Goal: Task Accomplishment & Management: Manage account settings

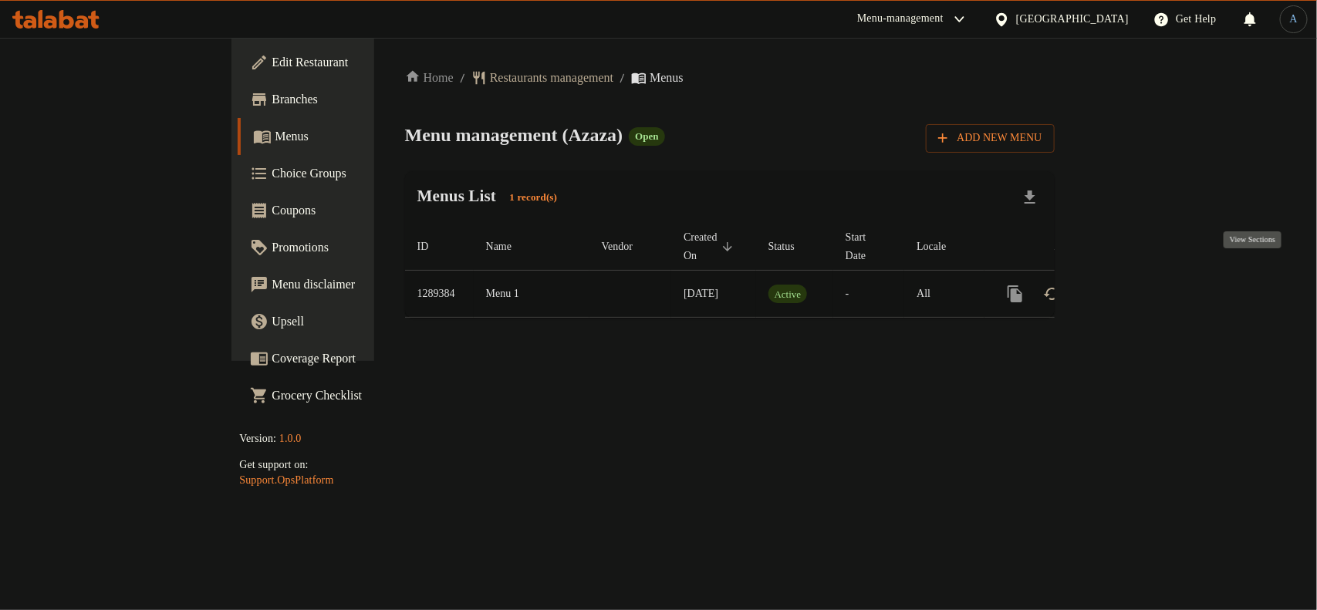
click at [1133, 287] on icon "enhanced table" at bounding box center [1127, 294] width 14 height 14
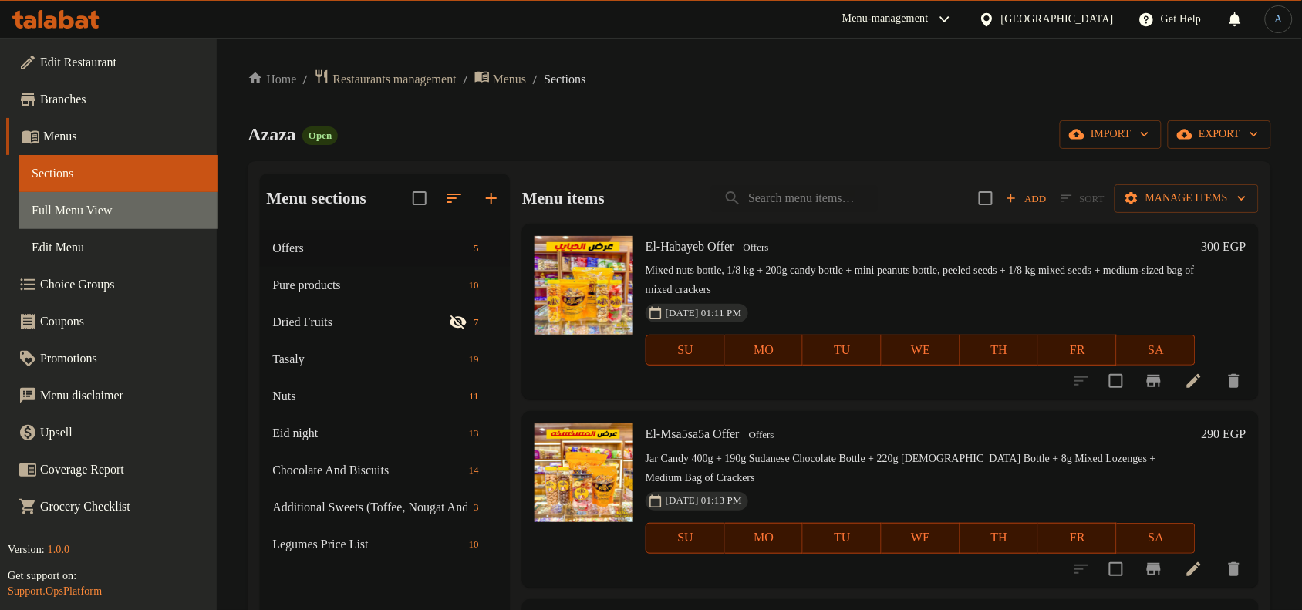
click at [147, 215] on span "Full Menu View" at bounding box center [119, 210] width 174 height 19
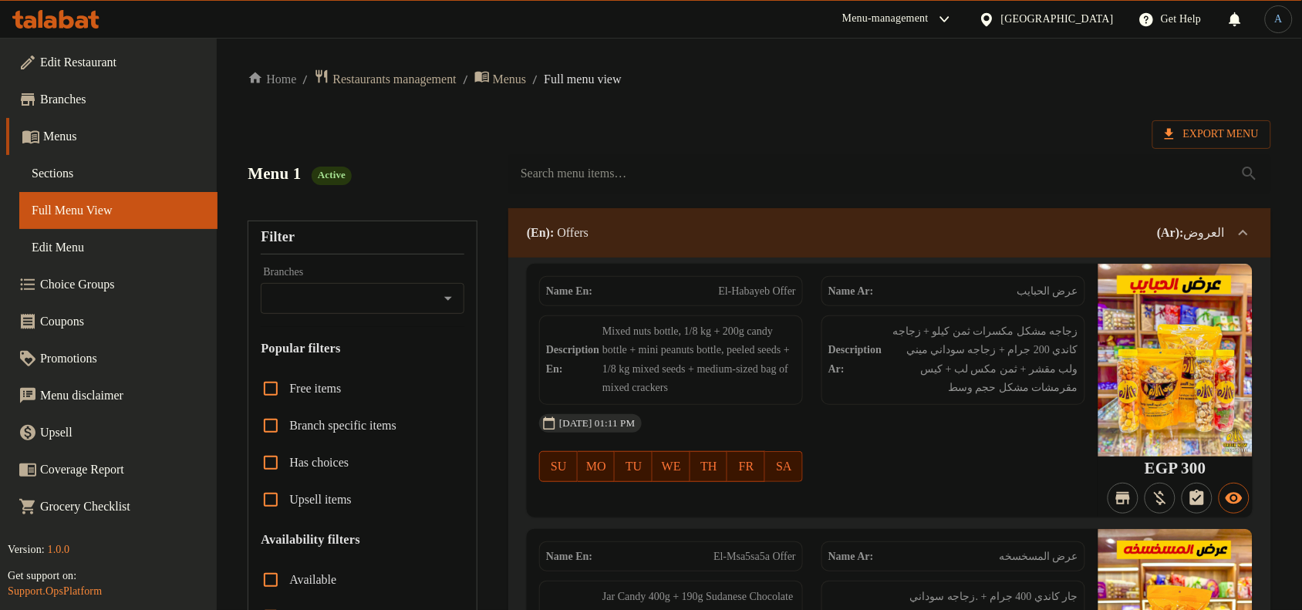
click at [99, 214] on span "Full Menu View" at bounding box center [119, 210] width 174 height 19
click at [1228, 132] on span "Export Menu" at bounding box center [1212, 134] width 94 height 19
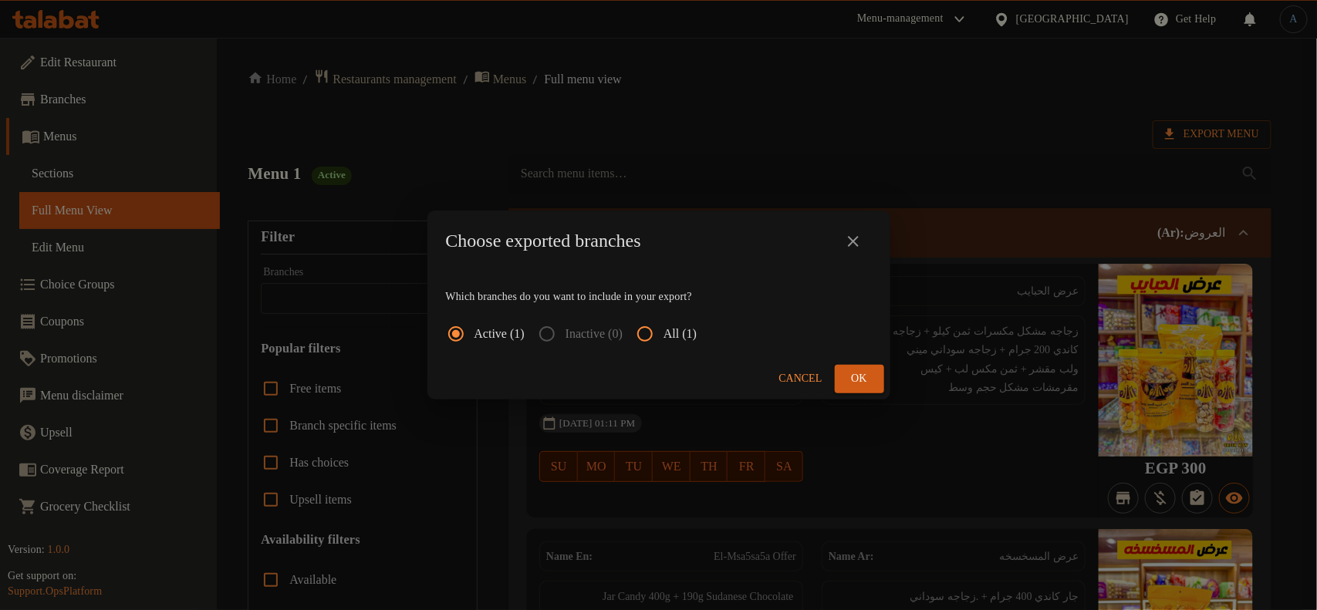
click at [664, 334] on input "All (1)" at bounding box center [645, 334] width 37 height 37
radio input "true"
click at [865, 376] on span "Ok" at bounding box center [859, 379] width 25 height 19
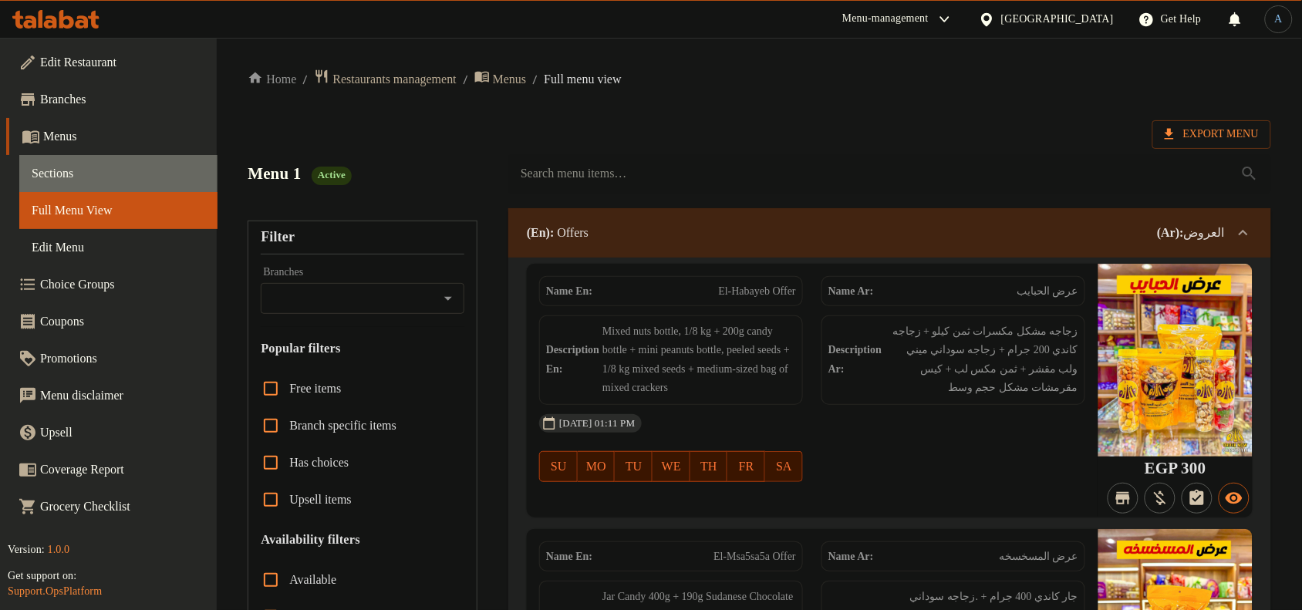
click at [110, 179] on span "Sections" at bounding box center [119, 173] width 174 height 19
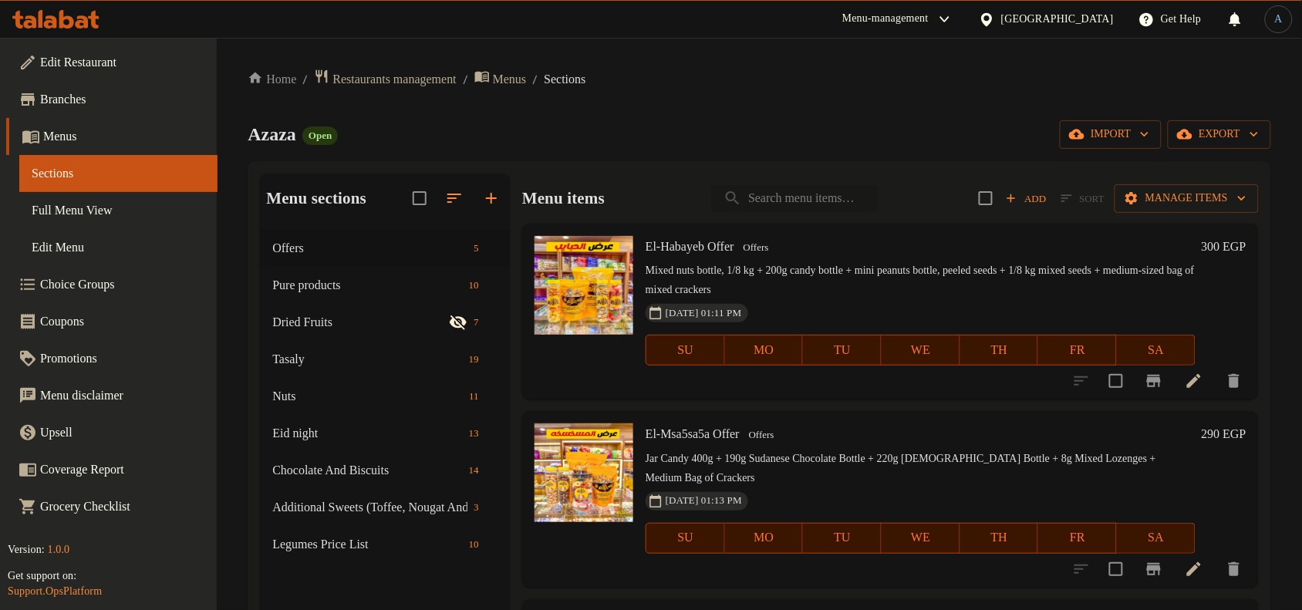
click at [764, 193] on input "search" at bounding box center [794, 198] width 167 height 27
paste input "كيوي مجفف تبريد"
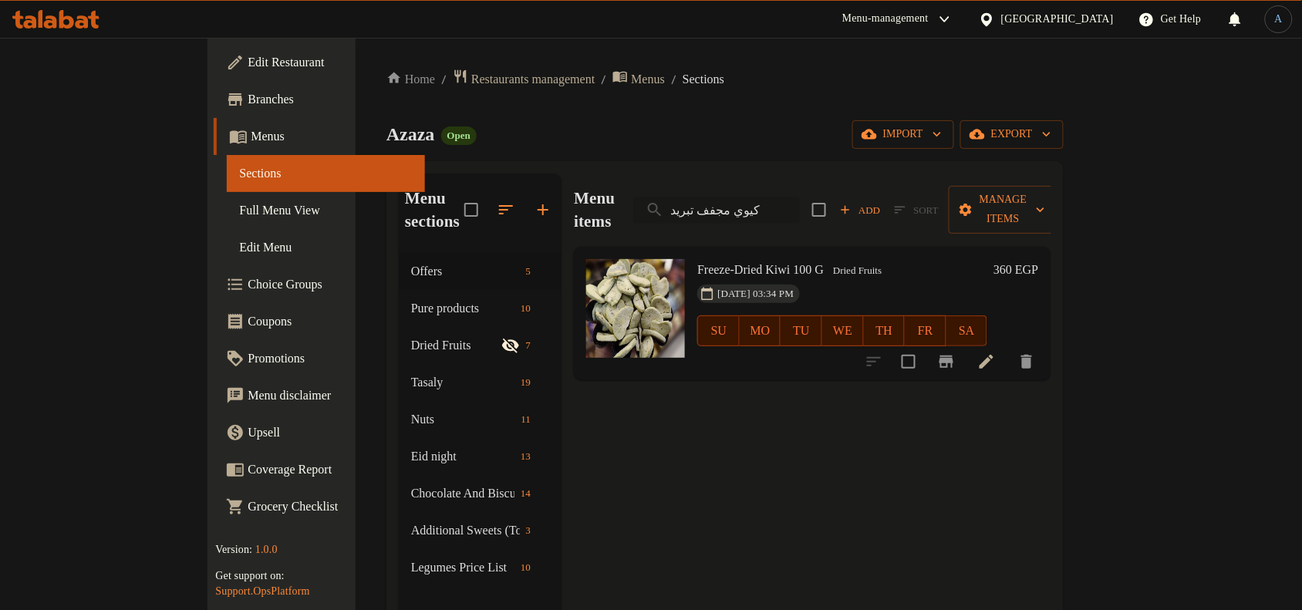
click at [791, 197] on input "كيوي مجفف تبريد" at bounding box center [716, 210] width 167 height 27
paste input "انجو"
click at [795, 210] on input "مانجو مجفف تبريد" at bounding box center [716, 210] width 167 height 27
paste input "تين"
click at [816, 218] on div "Menu items تين مجفف تبريد Add Sort Manage items" at bounding box center [812, 210] width 477 height 73
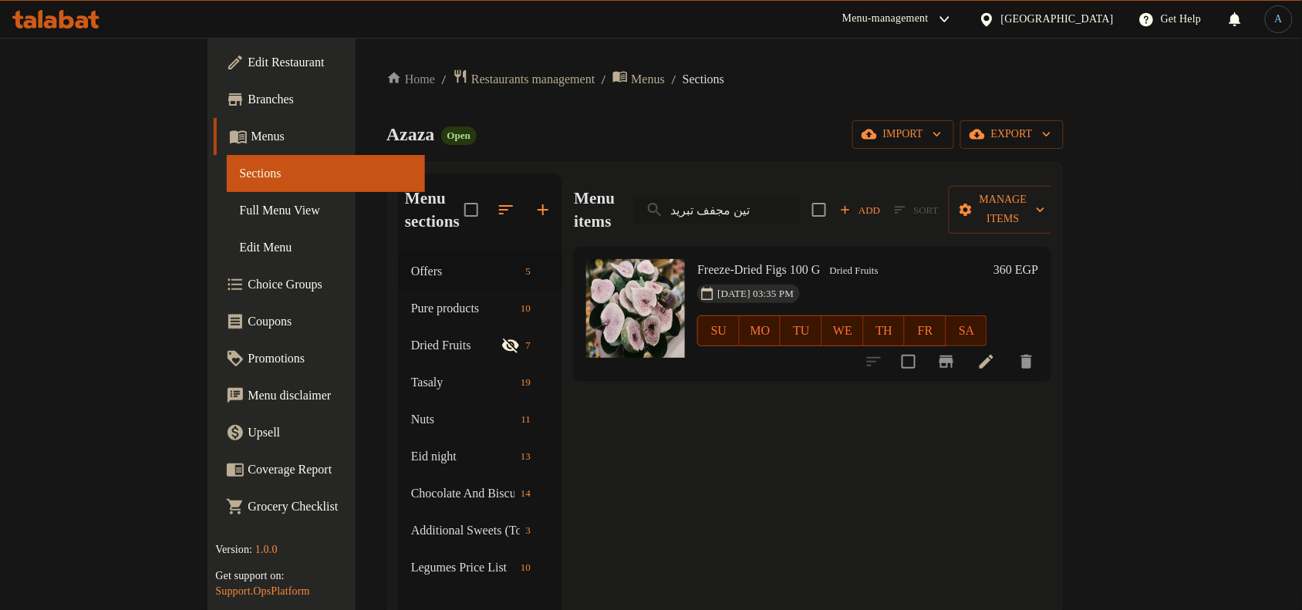
click at [800, 197] on input "تين مجفف تبريد" at bounding box center [716, 210] width 167 height 27
paste input "ناناس"
click at [796, 197] on input "اناناس مجفف تبريد" at bounding box center [716, 210] width 167 height 27
paste input "[PERSON_NAME]"
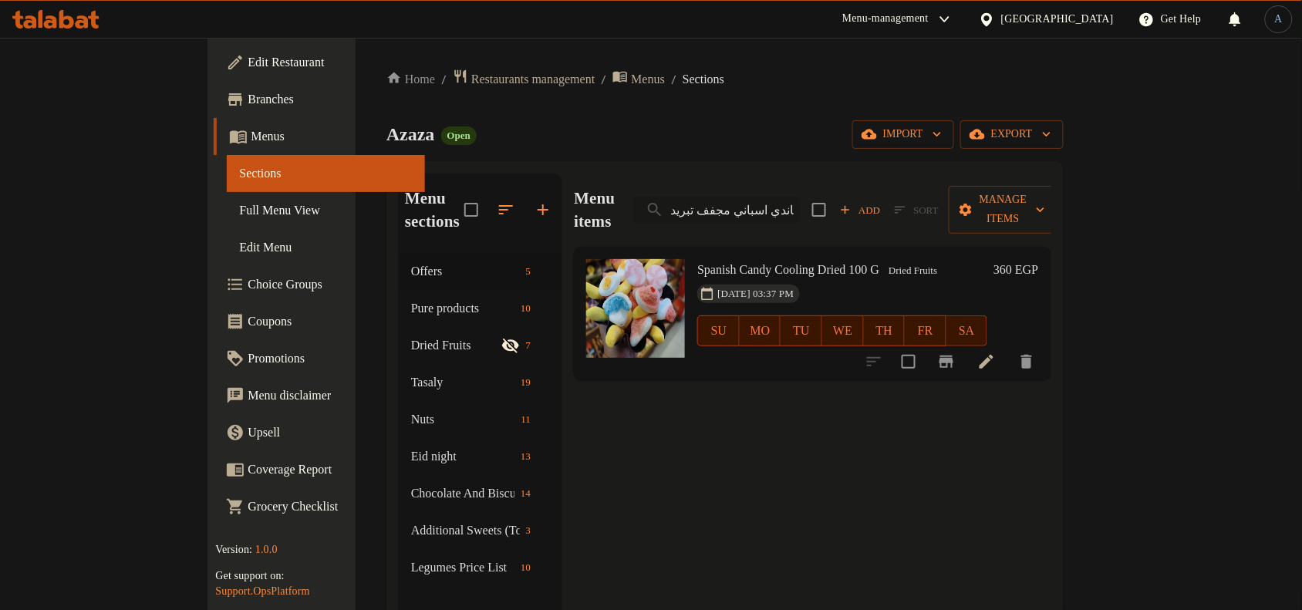
click at [772, 202] on input "كاندي اسباني مجفف تبريد" at bounding box center [716, 210] width 167 height 27
paste input "ارشملو"
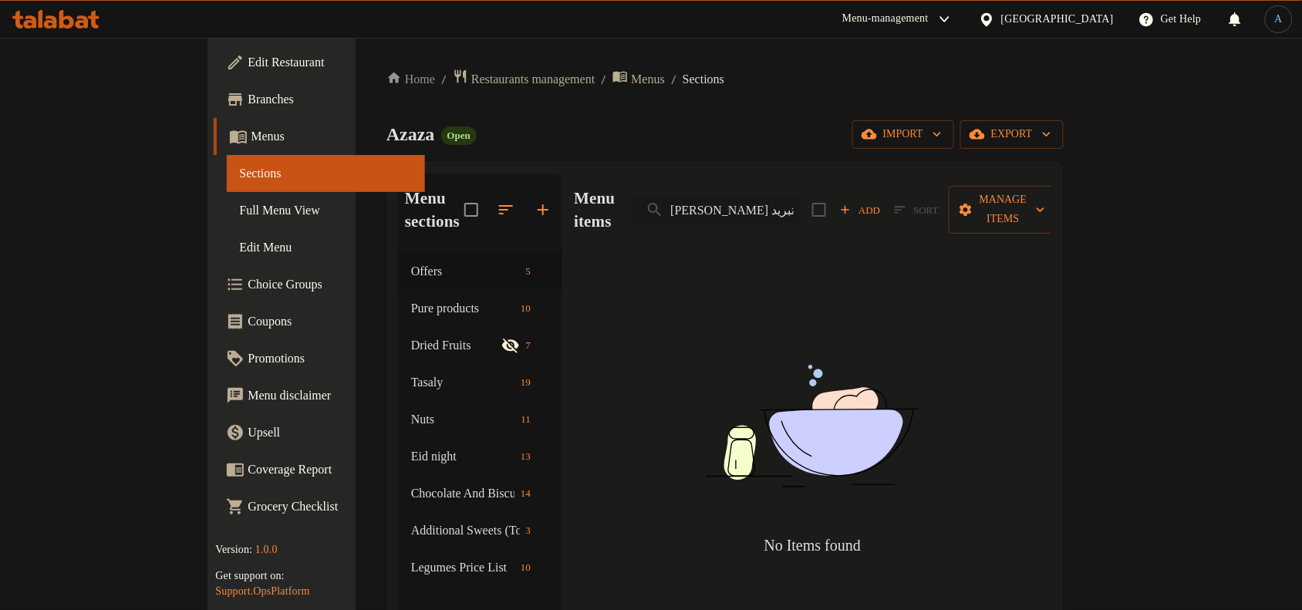
click at [800, 198] on input "[PERSON_NAME] مجفف تبريد" at bounding box center [716, 210] width 167 height 27
click at [800, 202] on input "[PERSON_NAME] مجفف تبريد" at bounding box center [716, 210] width 167 height 27
type input "م"
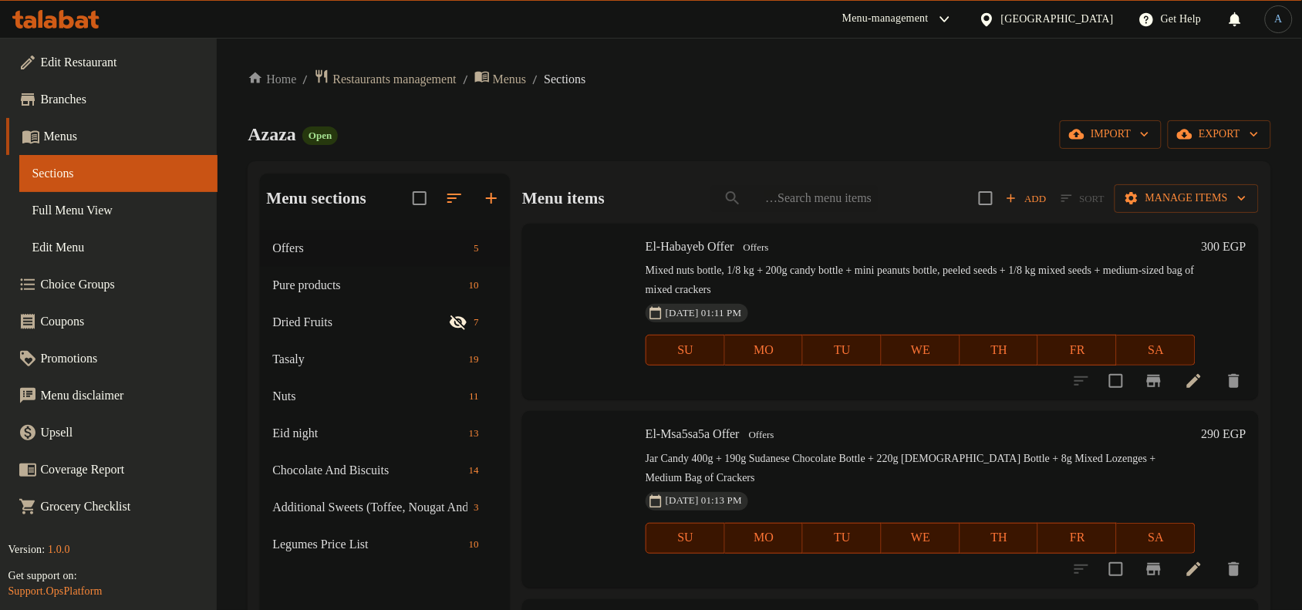
click at [836, 128] on div "Azaza Open import export" at bounding box center [760, 134] width 1024 height 29
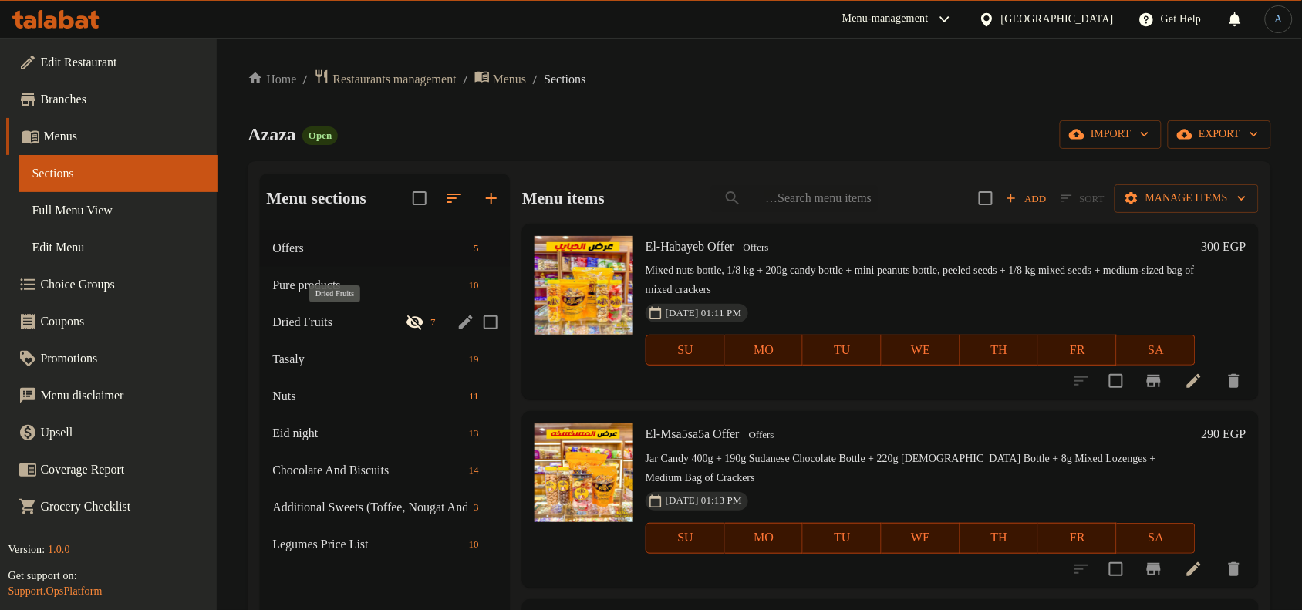
click at [318, 316] on span "Dried Fruits" at bounding box center [338, 322] width 133 height 19
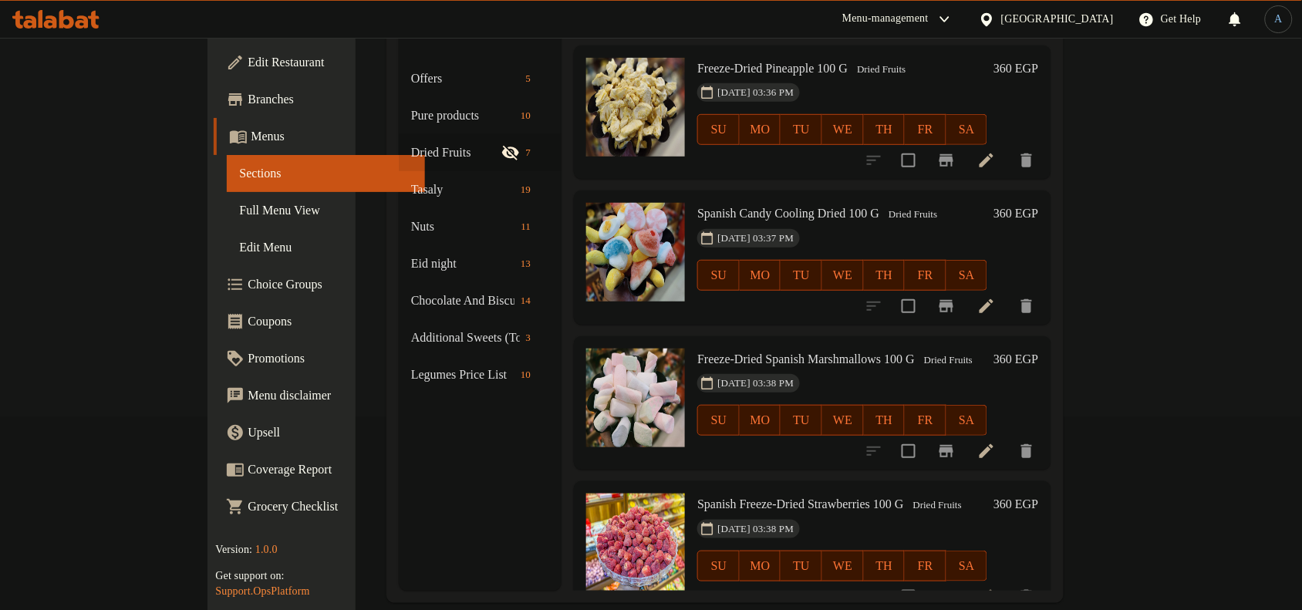
scroll to position [217, 0]
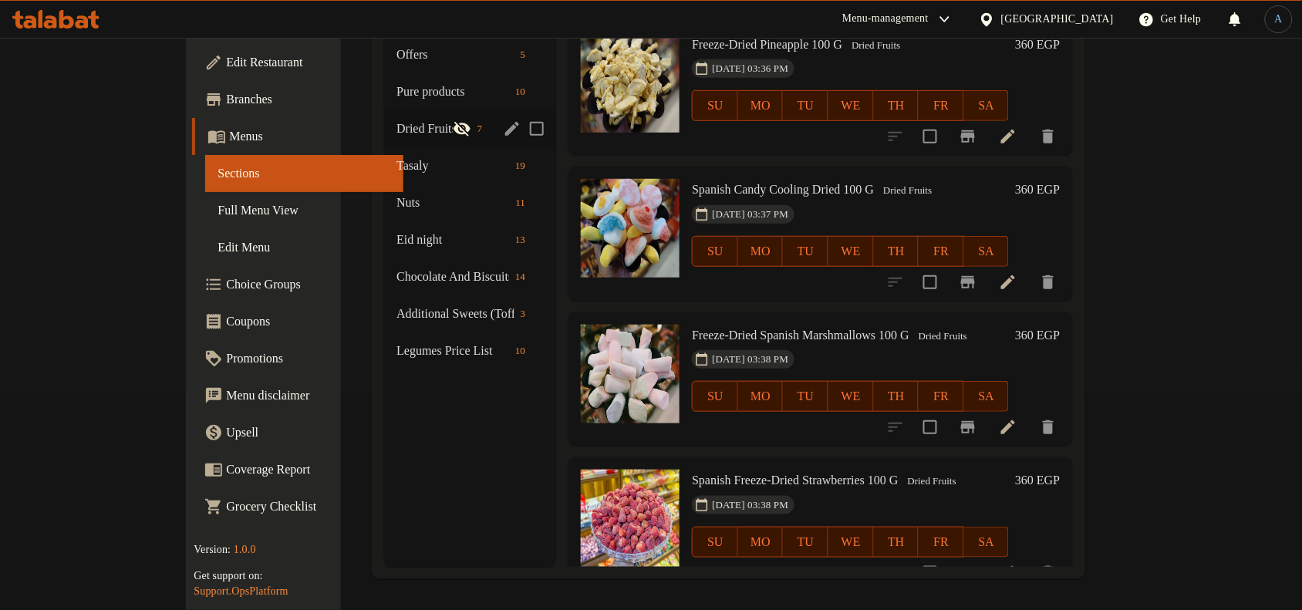
click at [521, 113] on input "Menu sections" at bounding box center [537, 129] width 32 height 32
checkbox input "true"
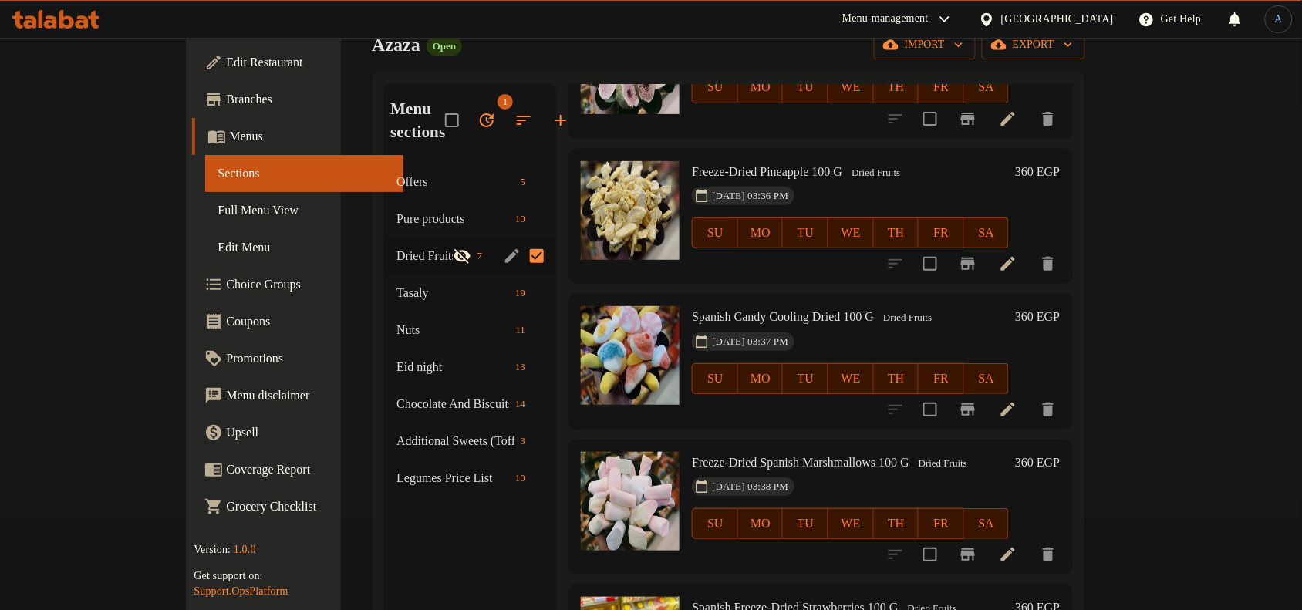
scroll to position [0, 0]
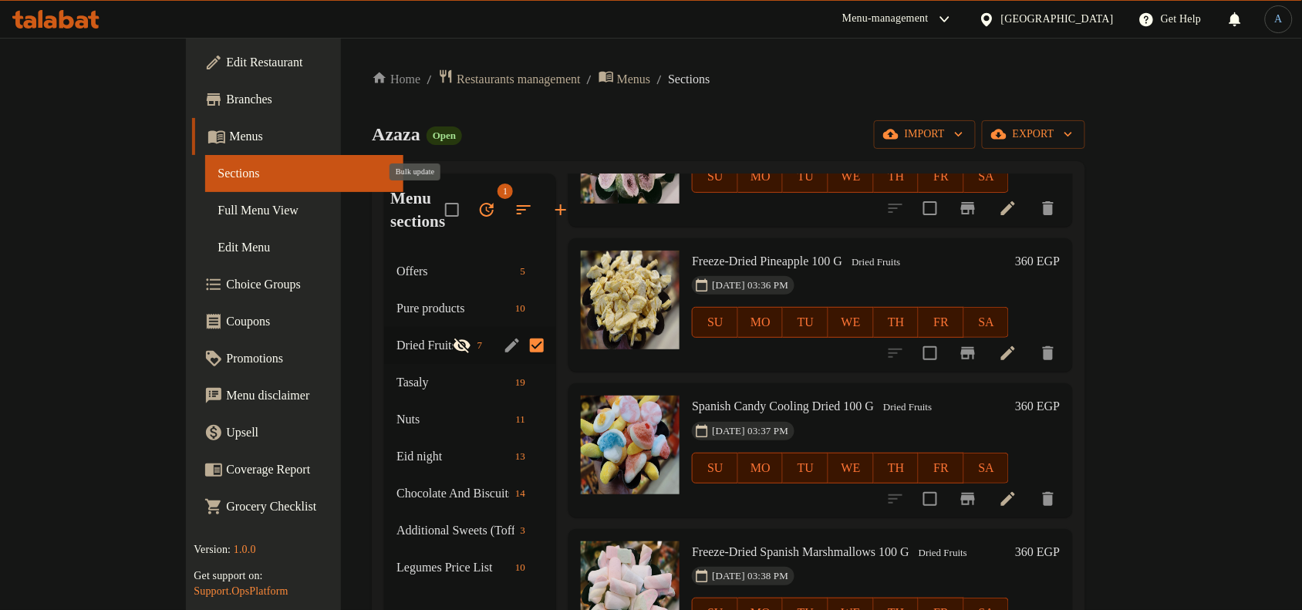
click at [478, 209] on icon "button" at bounding box center [487, 210] width 19 height 19
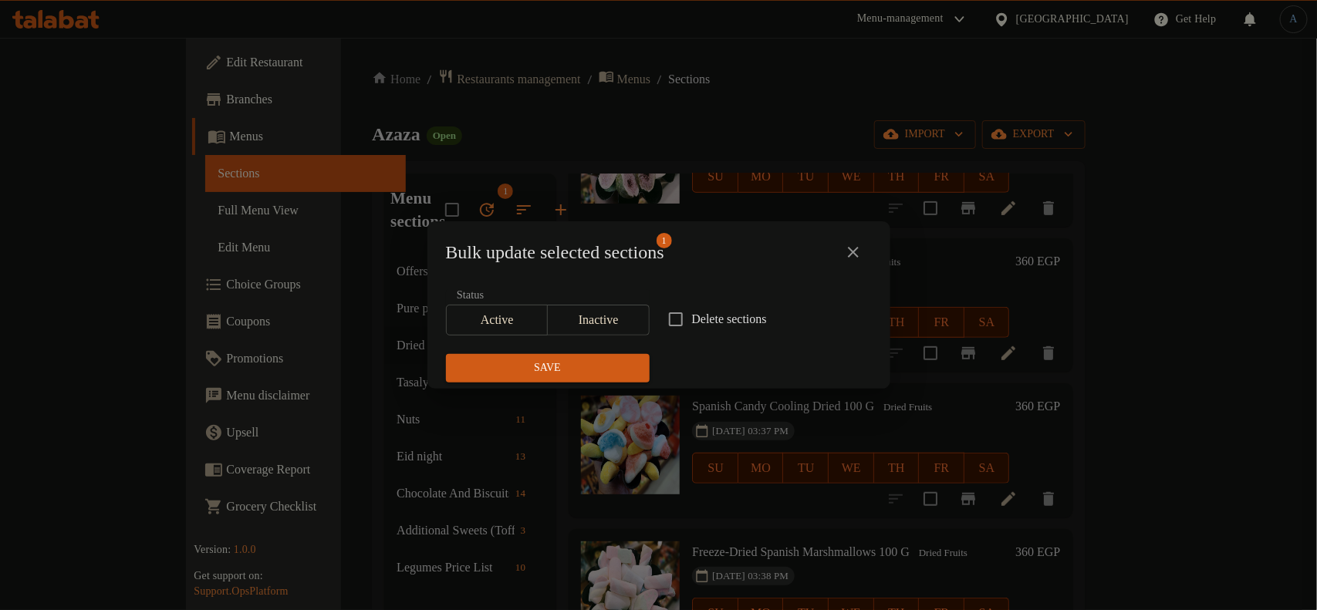
click at [495, 326] on span "Active" at bounding box center [498, 320] width 90 height 22
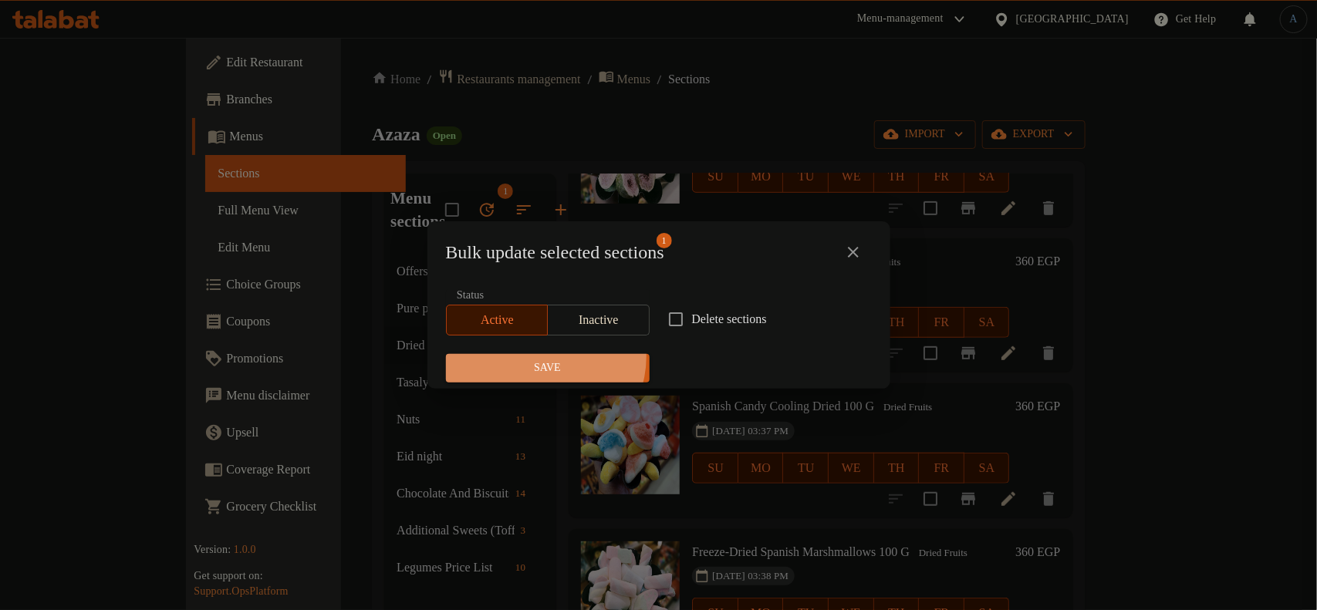
click at [544, 357] on button "Save" at bounding box center [548, 368] width 204 height 29
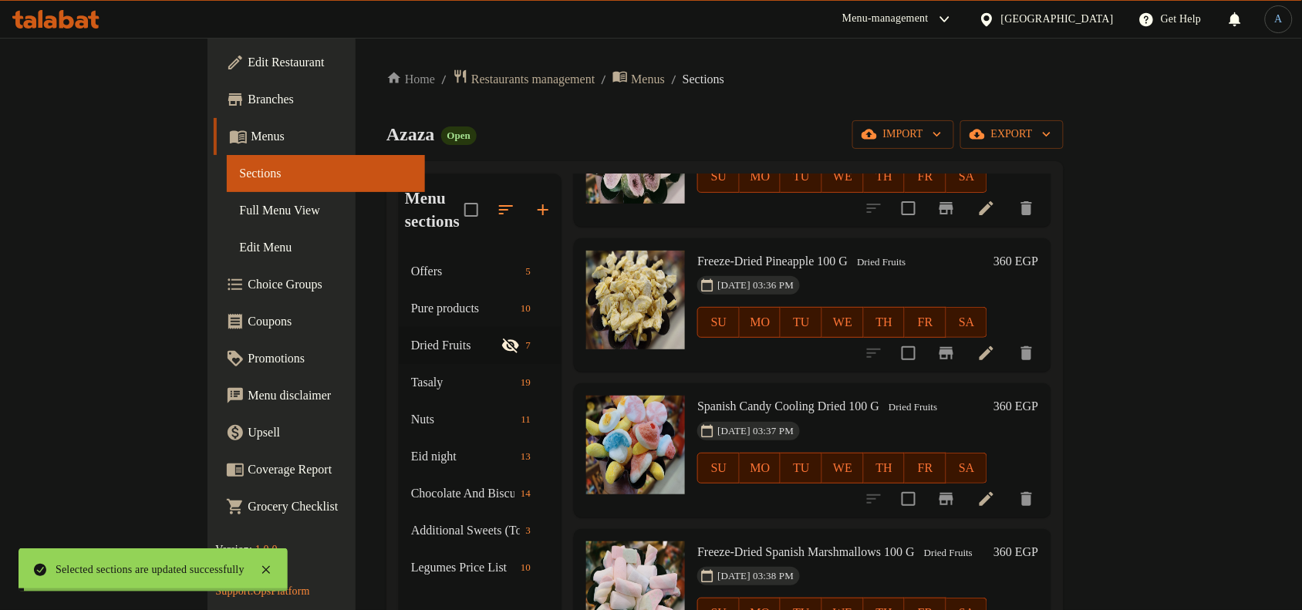
click at [810, 144] on div "Azaza Open import export" at bounding box center [725, 134] width 677 height 29
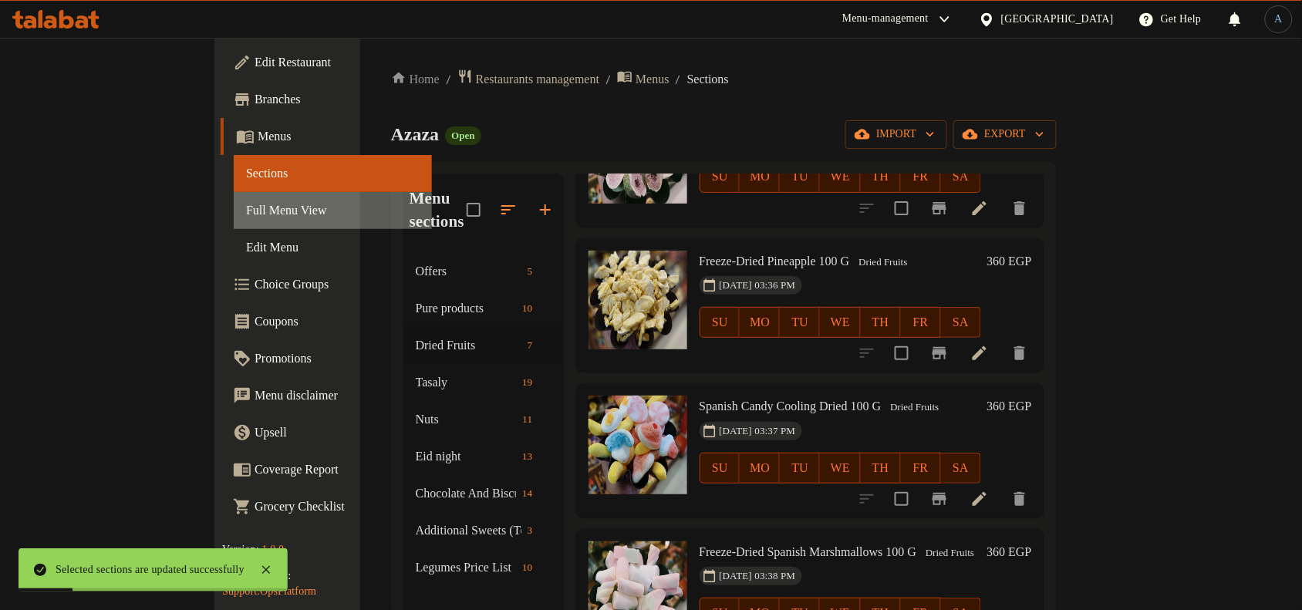
click at [246, 209] on span "Full Menu View" at bounding box center [333, 210] width 174 height 19
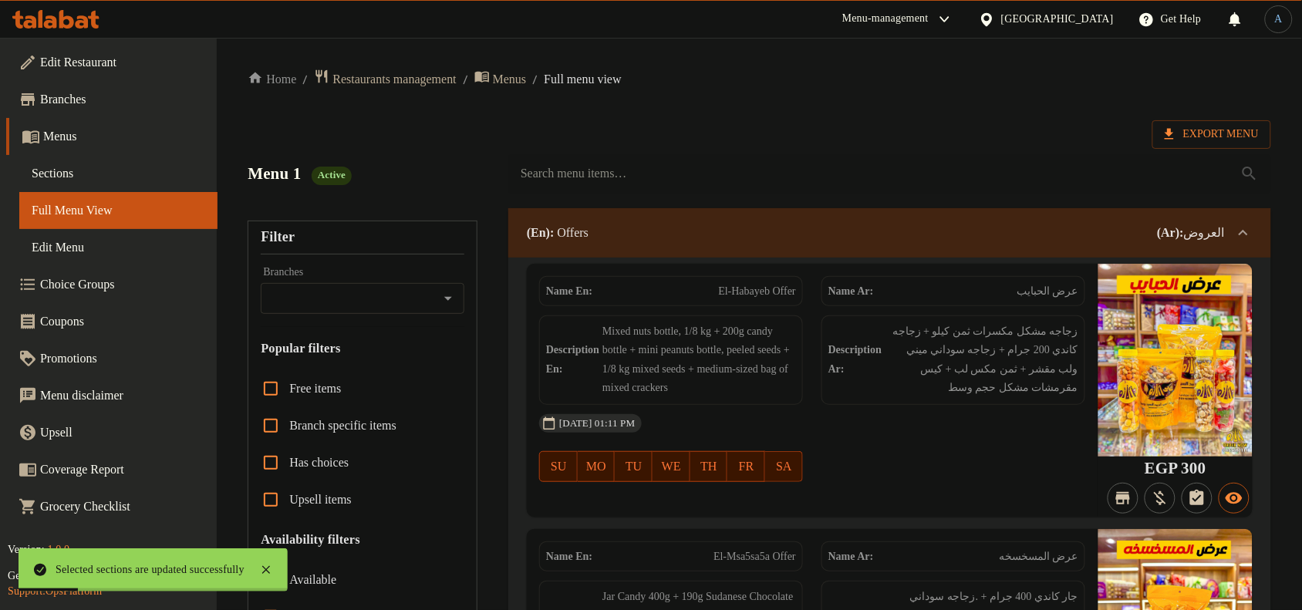
click at [1208, 137] on span "Export Menu" at bounding box center [1212, 134] width 94 height 19
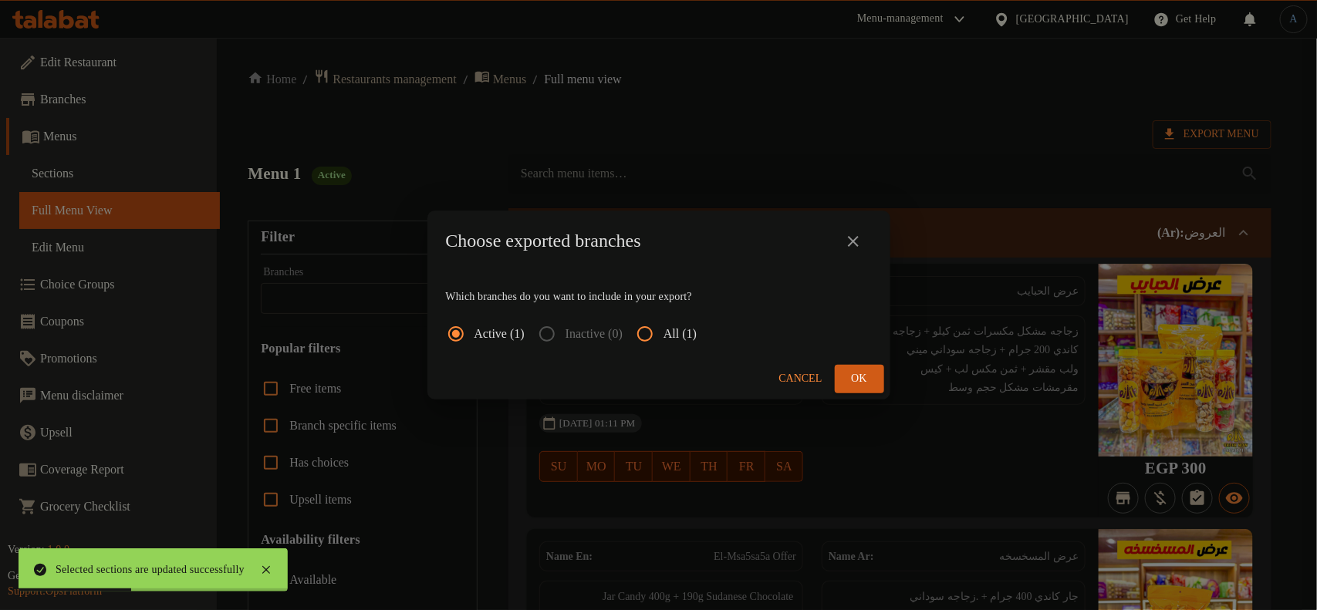
click at [664, 332] on input "All (1)" at bounding box center [645, 334] width 37 height 37
radio input "true"
click at [856, 375] on span "Ok" at bounding box center [859, 379] width 25 height 19
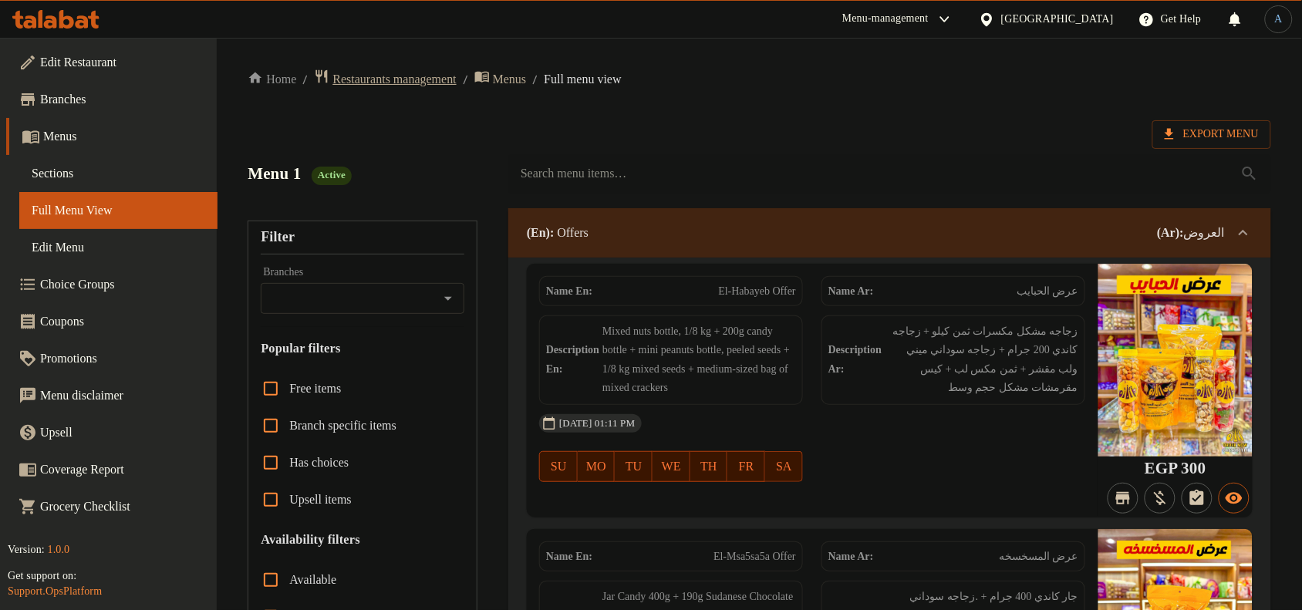
click at [444, 82] on span "Restaurants management" at bounding box center [394, 79] width 123 height 19
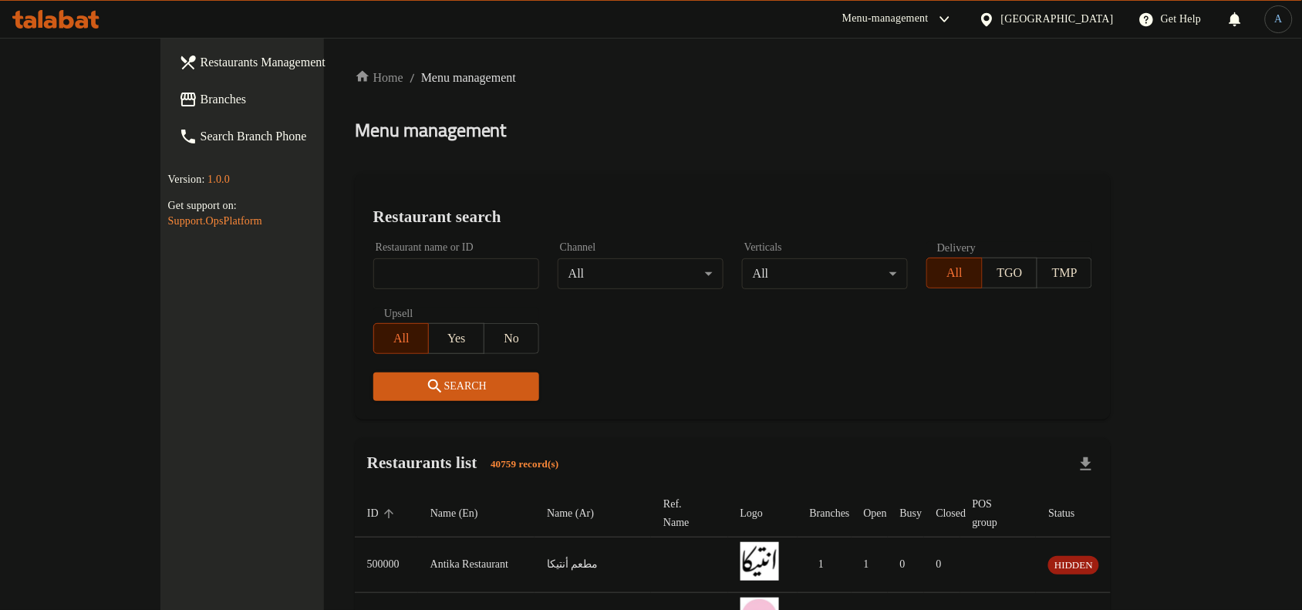
click at [1090, 19] on div "[GEOGRAPHIC_DATA]" at bounding box center [1058, 19] width 113 height 17
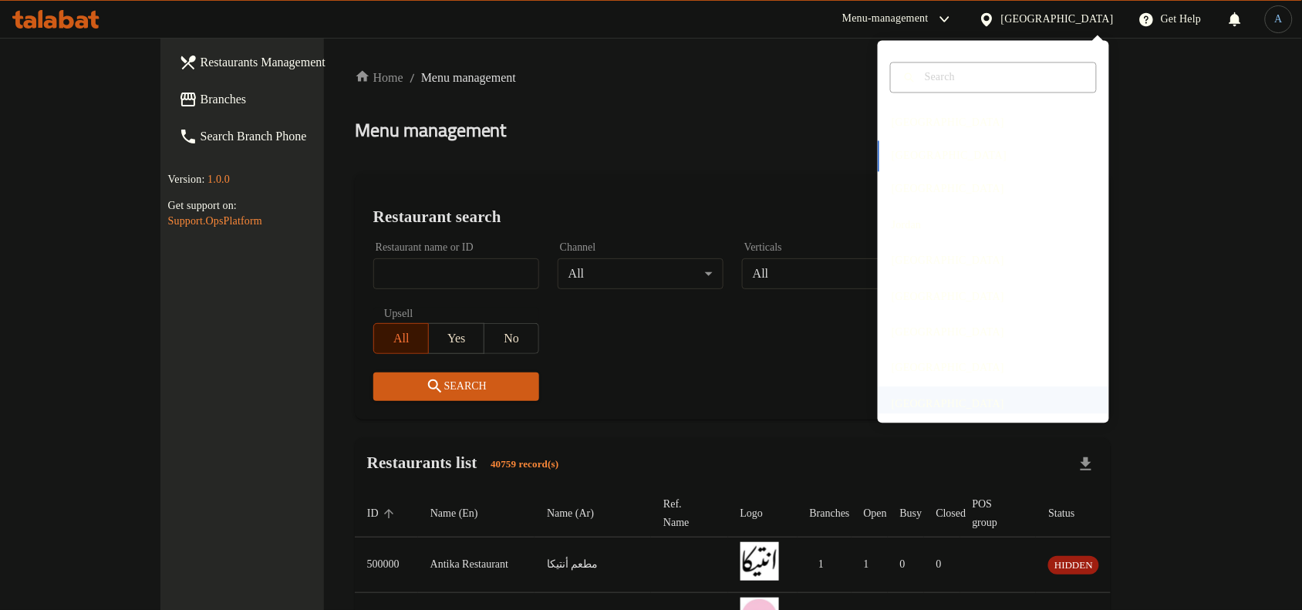
click at [948, 402] on div "[GEOGRAPHIC_DATA]" at bounding box center [948, 404] width 113 height 17
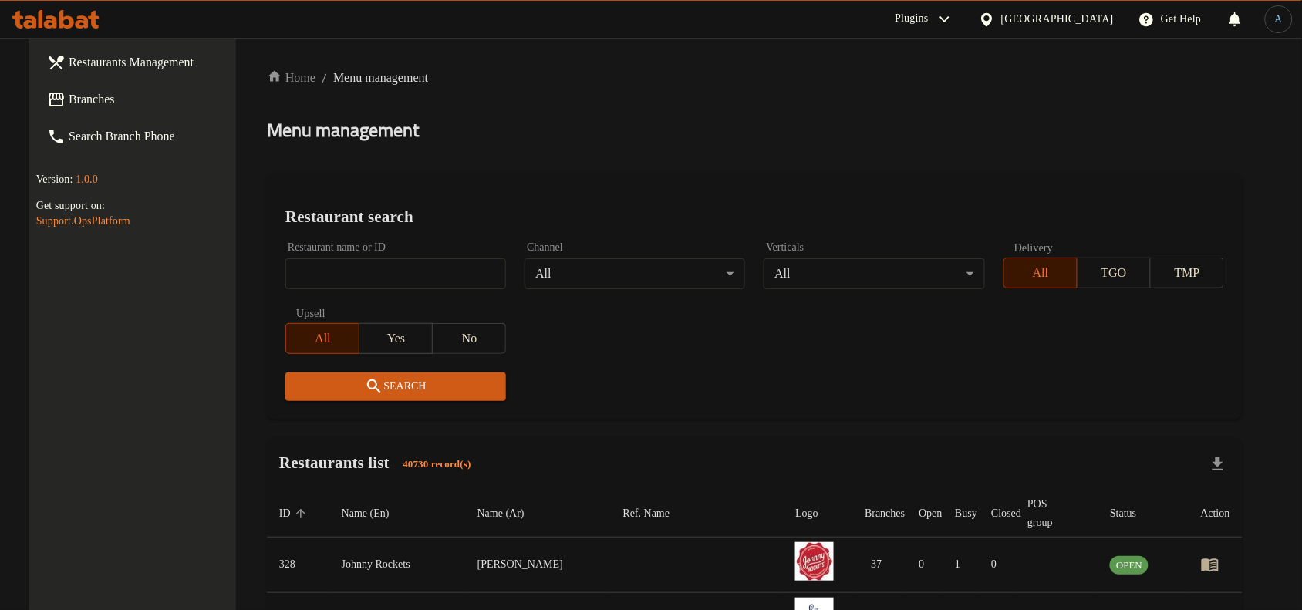
click at [741, 106] on div "Home / Menu management Menu management Restaurant search Restaurant name or ID …" at bounding box center [755, 548] width 976 height 958
click at [69, 93] on span "Branches" at bounding box center [151, 99] width 165 height 19
